Goal: Transaction & Acquisition: Purchase product/service

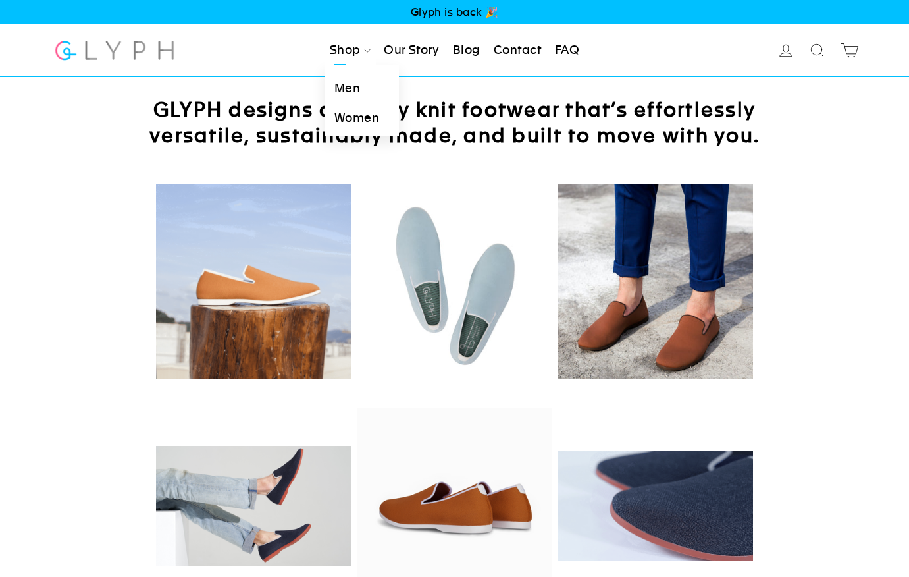
click at [353, 88] on link "Men" at bounding box center [361, 89] width 74 height 30
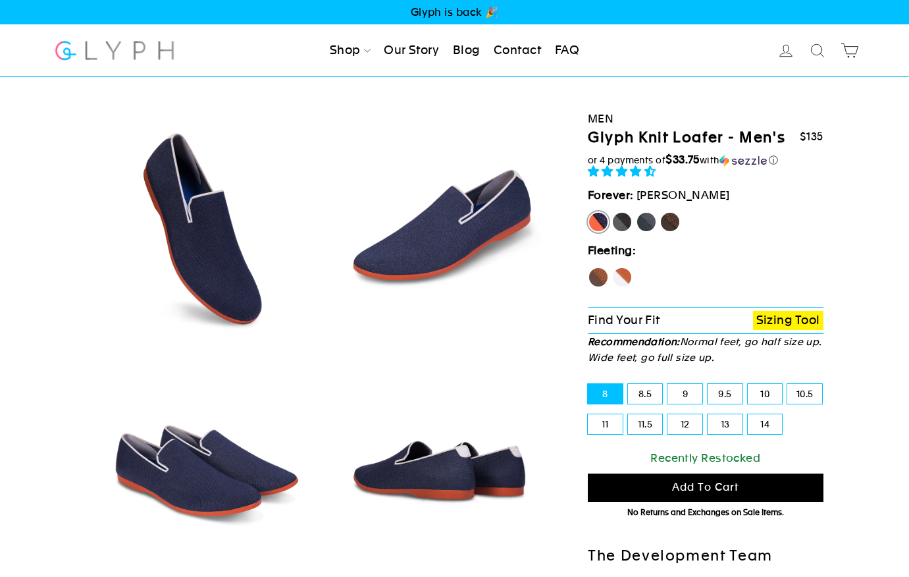
select select "highest-rating"
click at [623, 274] on label "Fox" at bounding box center [621, 277] width 21 height 21
click at [612, 267] on input "Fox" at bounding box center [611, 267] width 1 height 1
radio input "true"
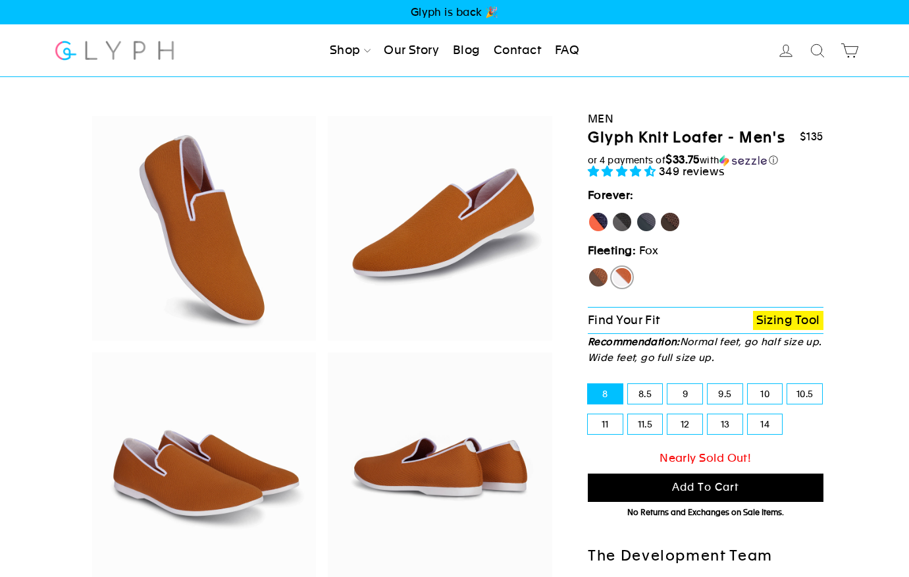
scroll to position [2, 0]
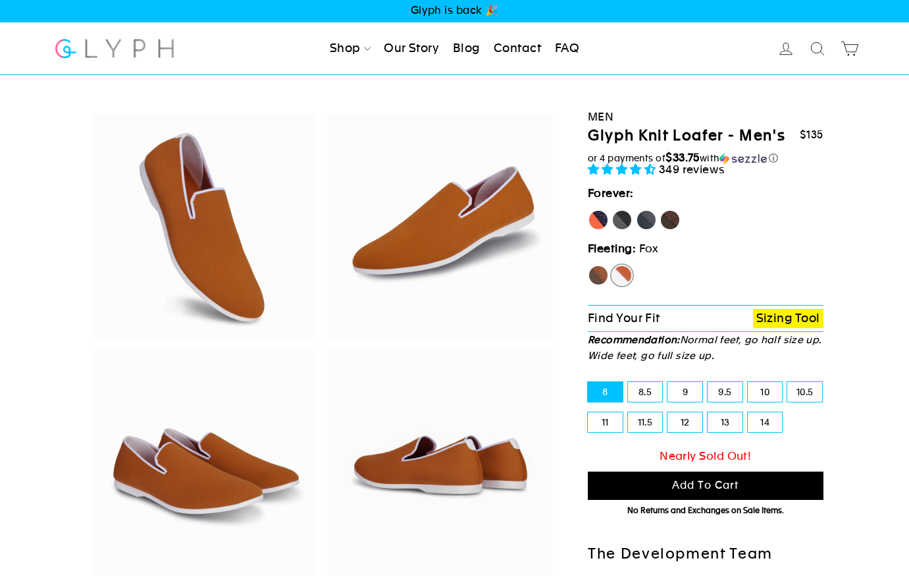
click at [602, 269] on label "Hawk" at bounding box center [598, 275] width 21 height 21
click at [588, 265] on input "Hawk" at bounding box center [588, 265] width 1 height 1
radio input "true"
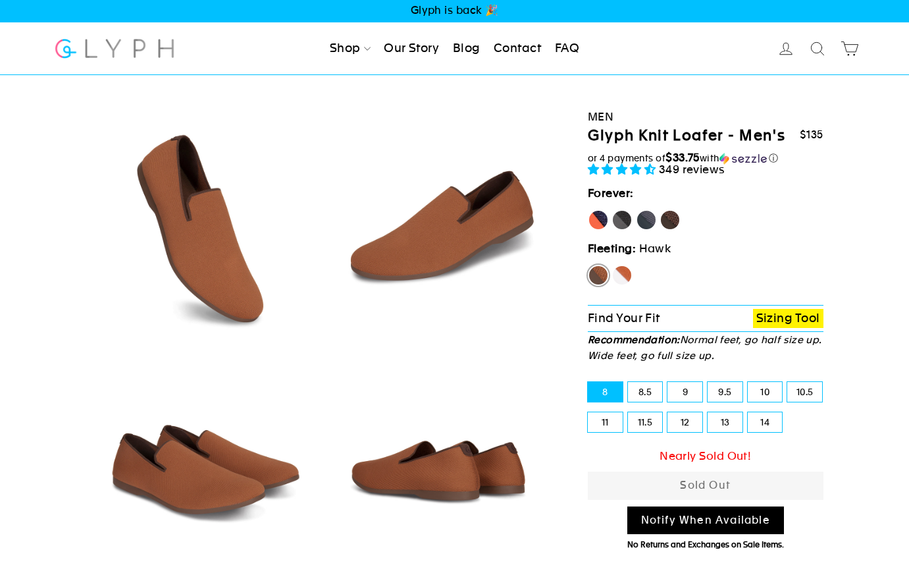
click at [602, 220] on label "[PERSON_NAME]" at bounding box center [598, 219] width 21 height 21
click at [588, 210] on input "[PERSON_NAME]" at bounding box center [588, 209] width 1 height 1
radio input "true"
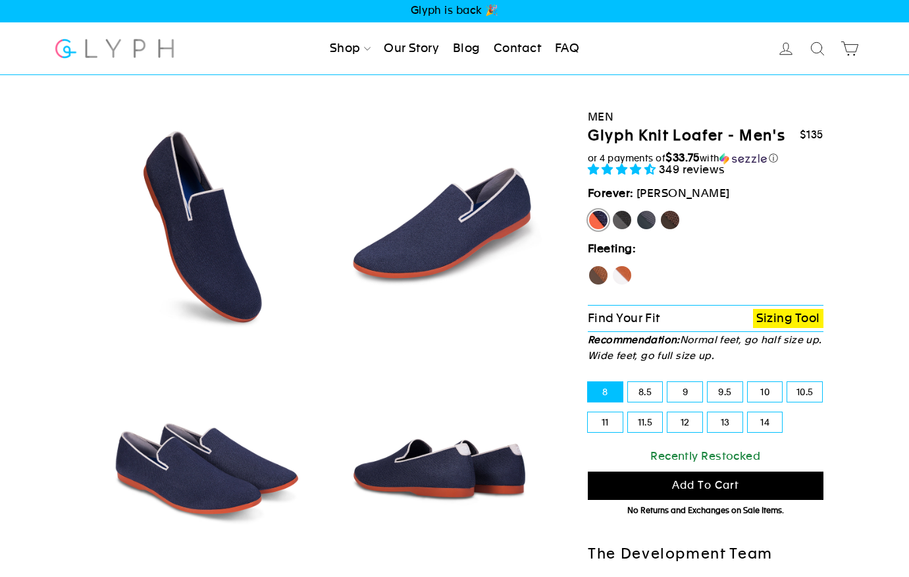
click at [625, 215] on label "Panther" at bounding box center [621, 219] width 21 height 21
click at [612, 210] on input "Panther" at bounding box center [611, 209] width 1 height 1
radio input "true"
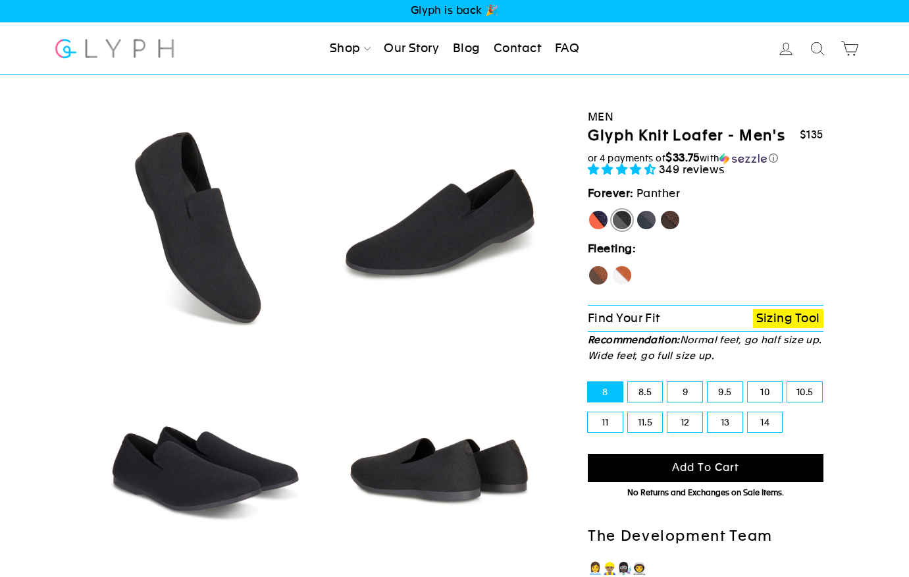
click at [644, 215] on label "Rhino" at bounding box center [646, 219] width 21 height 21
click at [636, 210] on input "Rhino" at bounding box center [636, 209] width 1 height 1
radio input "true"
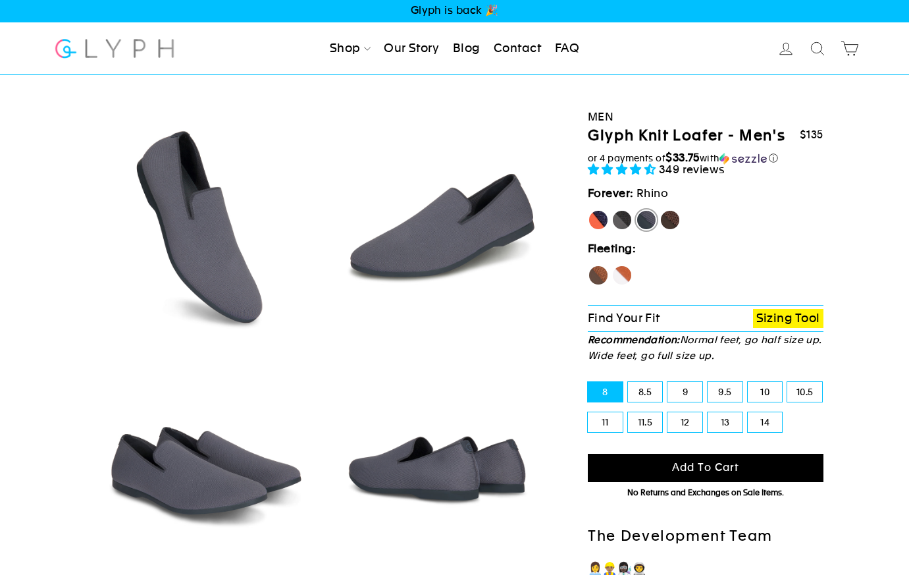
click at [668, 215] on label "Mustang" at bounding box center [669, 219] width 21 height 21
click at [660, 210] on input "Mustang" at bounding box center [659, 209] width 1 height 1
radio input "true"
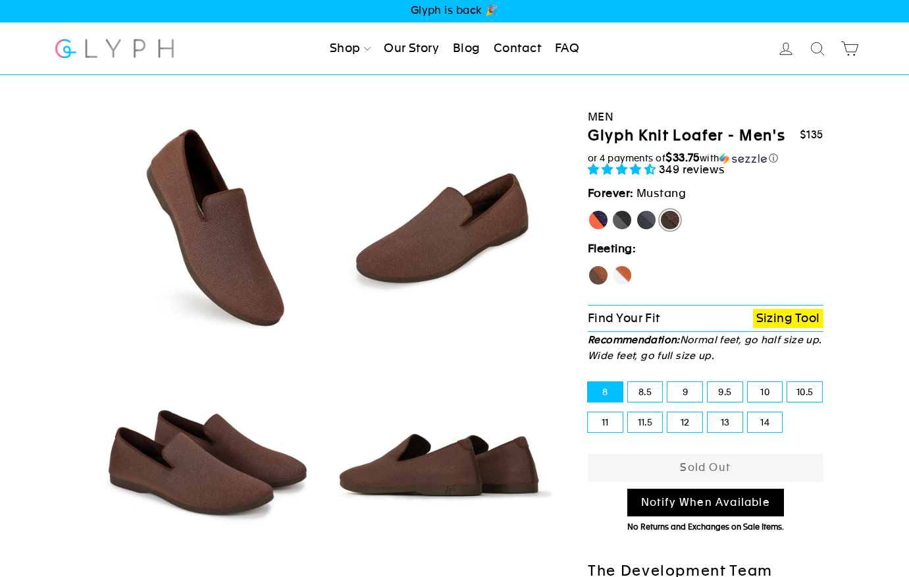
click at [646, 419] on label "11.5" at bounding box center [645, 422] width 35 height 20
click at [628, 413] on input "11.5" at bounding box center [628, 412] width 1 height 1
radio input "true"
click at [687, 415] on label "12" at bounding box center [684, 422] width 35 height 20
click at [668, 413] on input "12" at bounding box center [667, 412] width 1 height 1
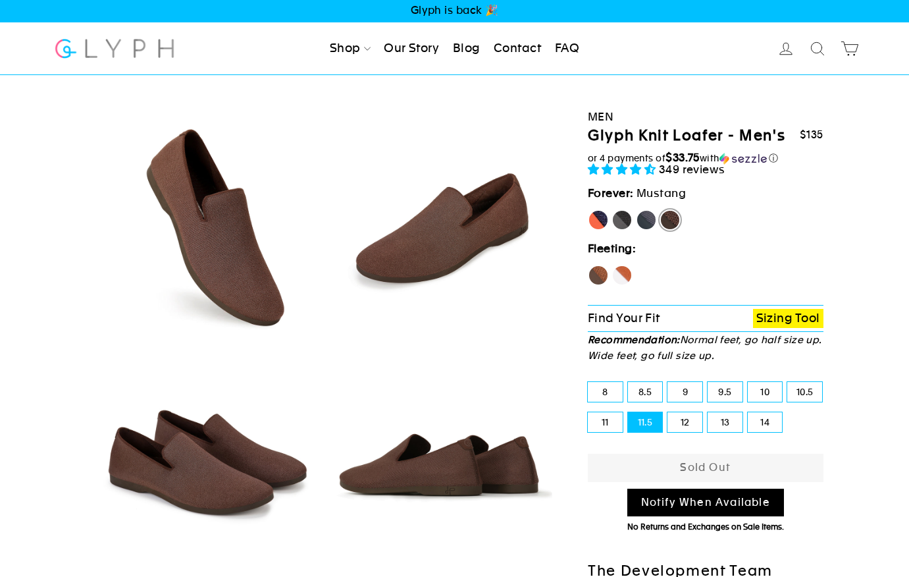
radio input "true"
click at [719, 419] on label "13" at bounding box center [724, 422] width 35 height 20
click at [708, 413] on input "13" at bounding box center [707, 412] width 1 height 1
radio input "true"
click at [759, 417] on label "14" at bounding box center [765, 422] width 35 height 20
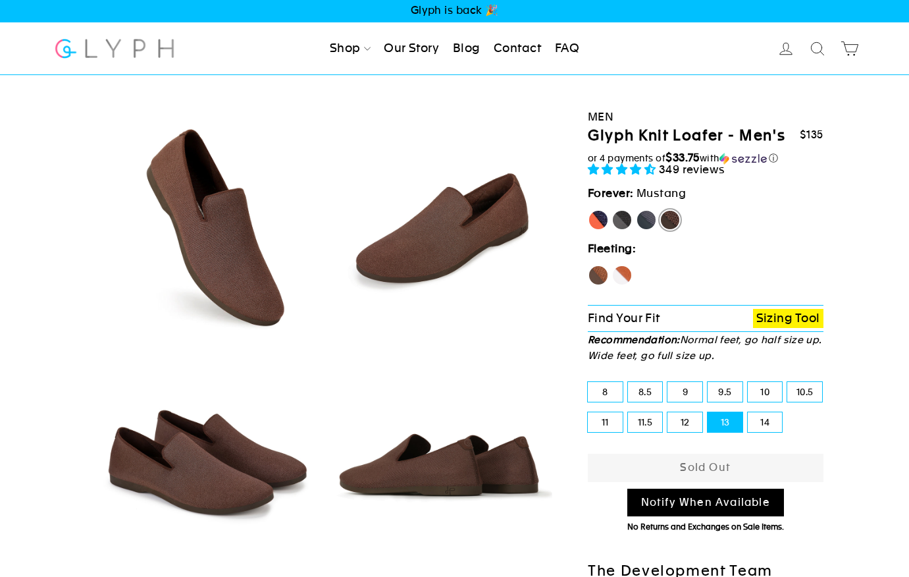
click at [748, 413] on input "14" at bounding box center [748, 412] width 1 height 1
radio input "true"
click at [761, 390] on label "10" at bounding box center [765, 392] width 35 height 20
click at [748, 382] on input "10" at bounding box center [748, 382] width 1 height 1
radio input "true"
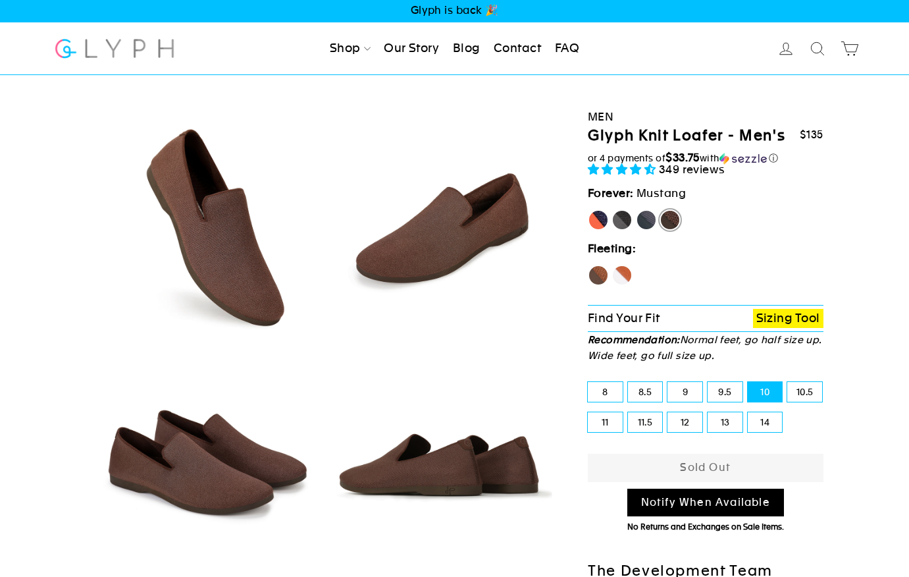
click at [727, 386] on label "9.5" at bounding box center [724, 392] width 35 height 20
click at [708, 382] on input "9.5" at bounding box center [707, 382] width 1 height 1
radio input "true"
click at [651, 216] on label "Rhino" at bounding box center [646, 219] width 21 height 21
click at [636, 210] on input "Rhino" at bounding box center [636, 209] width 1 height 1
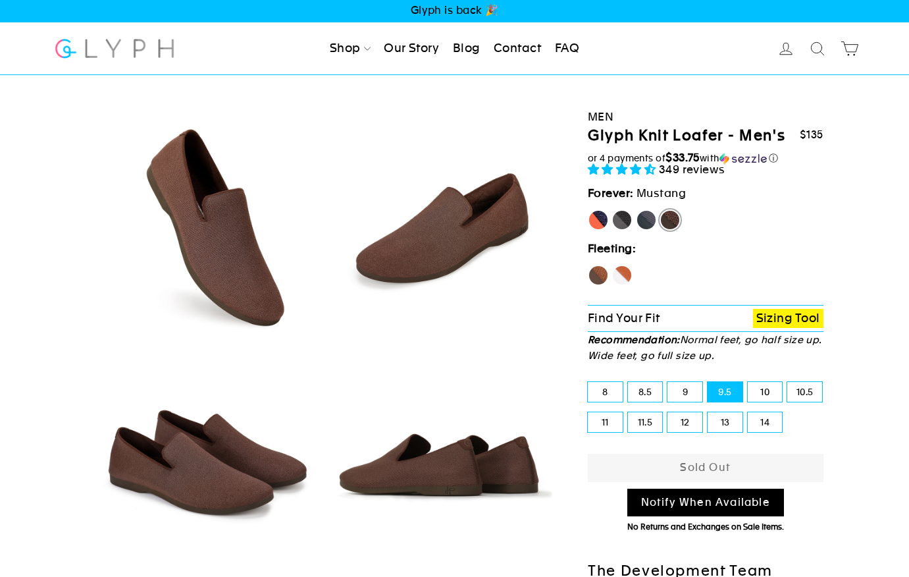
radio input "true"
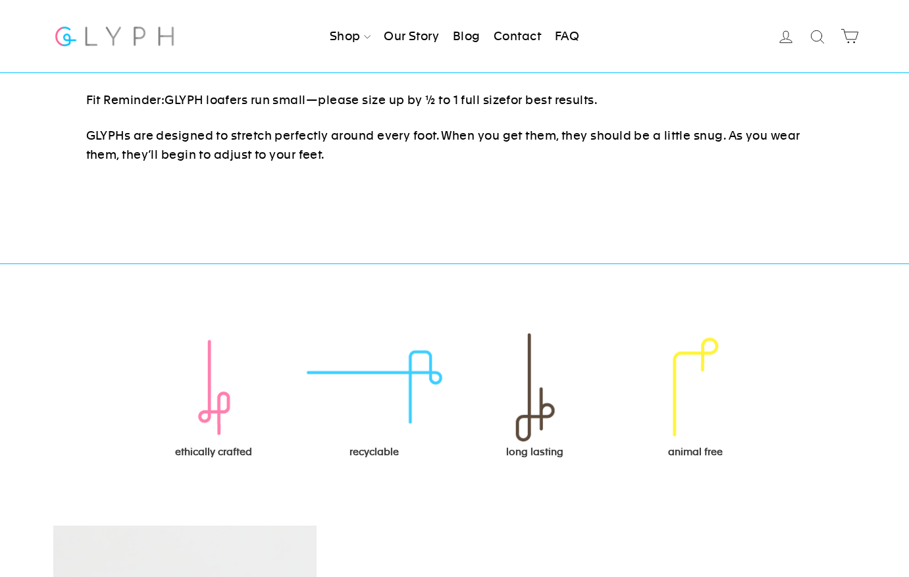
scroll to position [1157, 0]
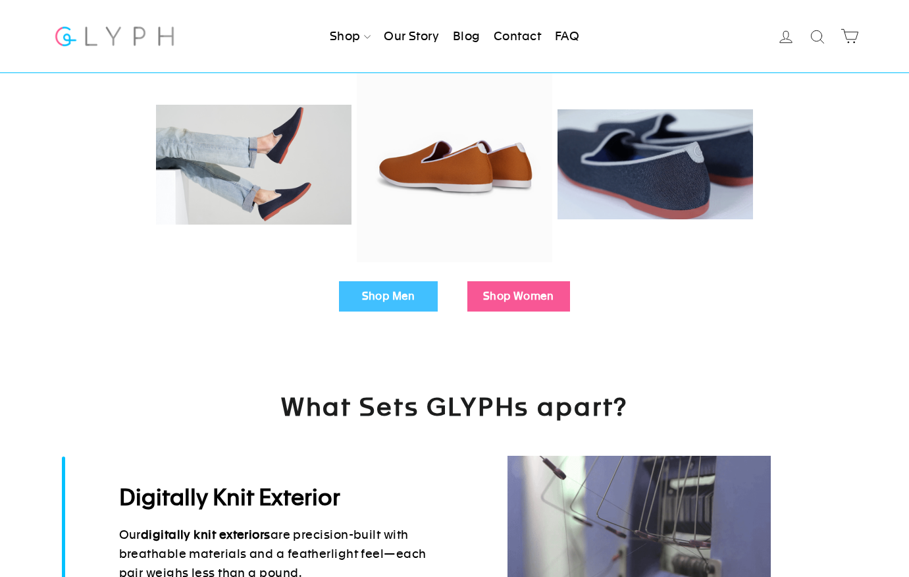
scroll to position [347, 0]
